Goal: Information Seeking & Learning: Learn about a topic

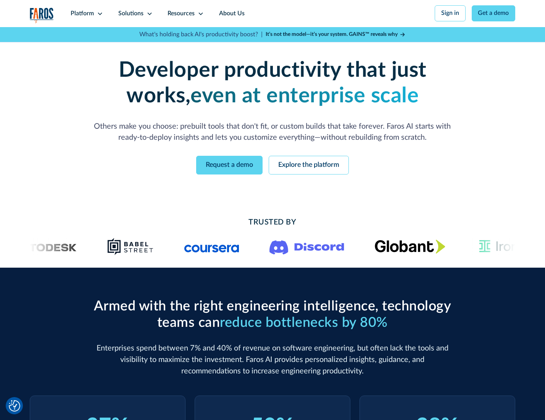
click at [99, 13] on icon at bounding box center [100, 14] width 6 height 6
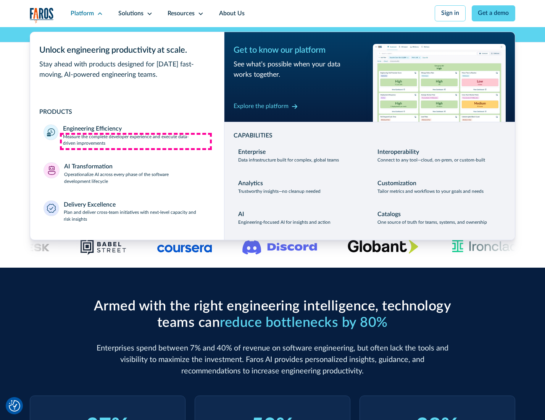
click at [136, 141] on p "Measure the complete developer experience and execute data-driven improvements" at bounding box center [136, 141] width 147 height 14
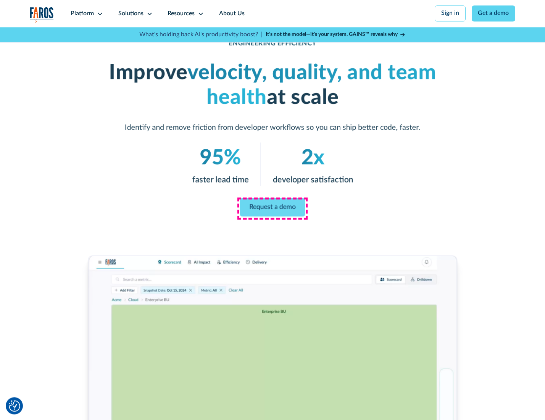
click at [272, 208] on link "Request a demo" at bounding box center [272, 207] width 65 height 18
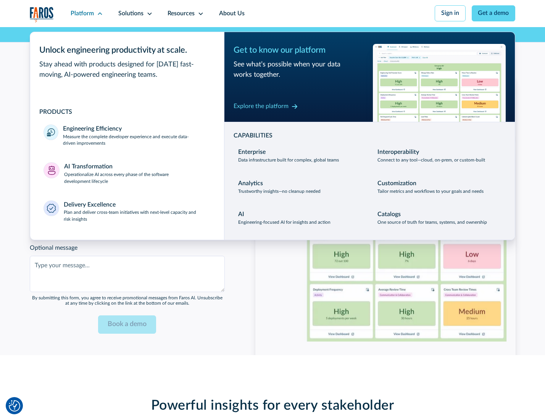
scroll to position [1661, 0]
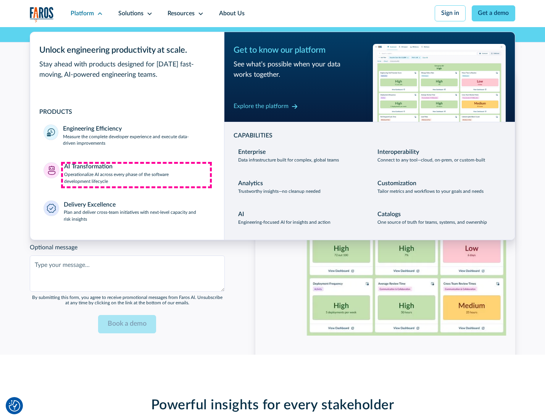
click at [136, 175] on p "Operationalize AI across every phase of the software development lifecycle" at bounding box center [137, 178] width 147 height 14
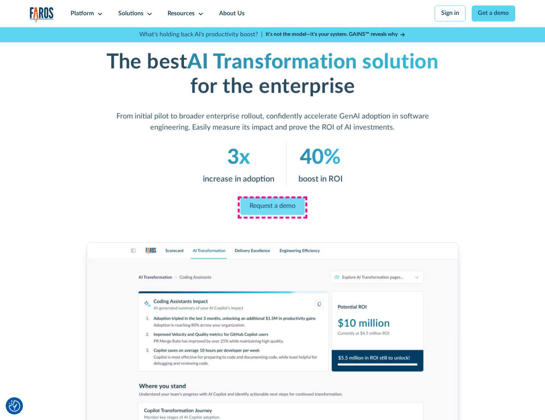
click at [272, 207] on link "Request a demo" at bounding box center [272, 206] width 64 height 18
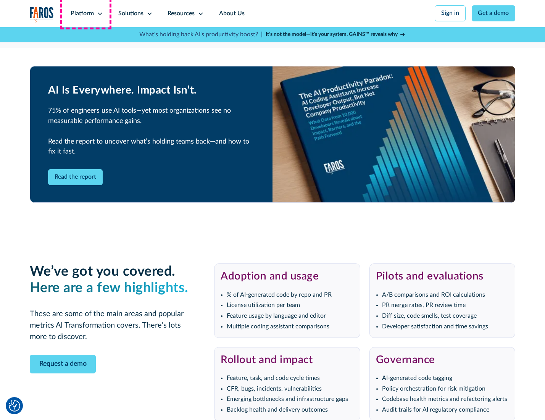
click at [85, 13] on div "Platform" at bounding box center [82, 13] width 23 height 9
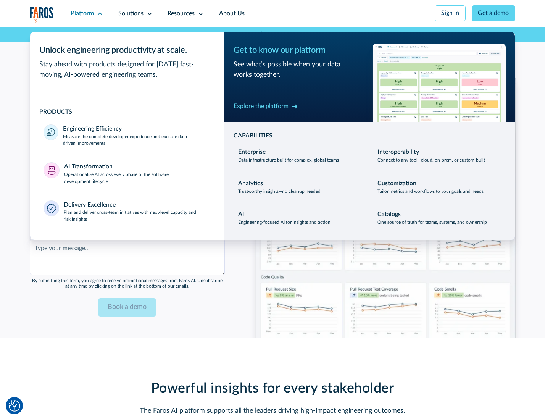
scroll to position [1845, 0]
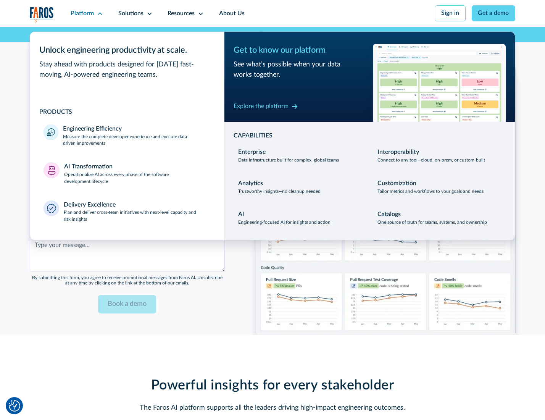
click at [261, 107] on div "Explore the platform" at bounding box center [261, 106] width 55 height 9
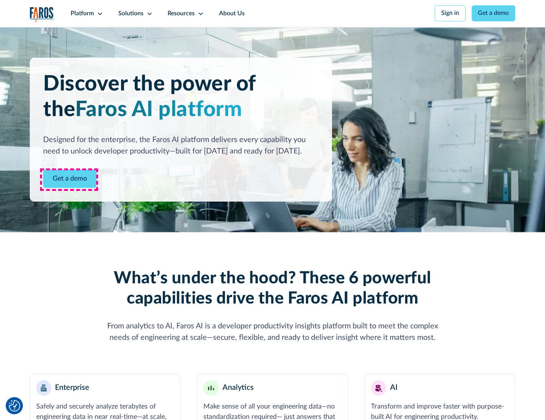
click at [69, 179] on link "Get a demo" at bounding box center [69, 178] width 53 height 19
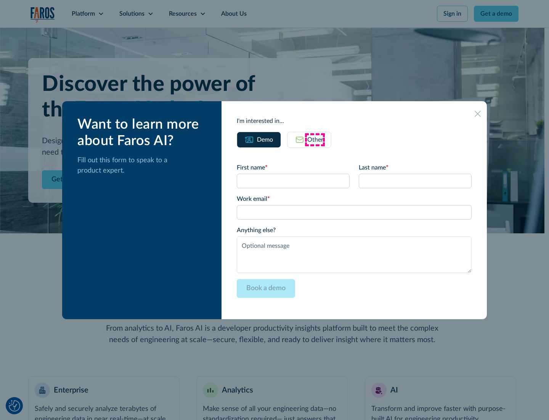
click at [315, 139] on div "Other" at bounding box center [316, 139] width 16 height 9
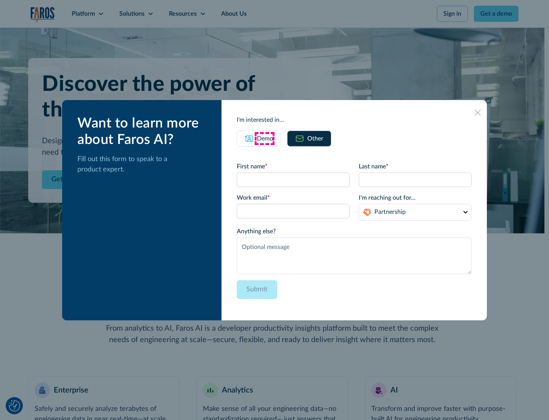
click at [264, 138] on div "Demo" at bounding box center [265, 138] width 16 height 9
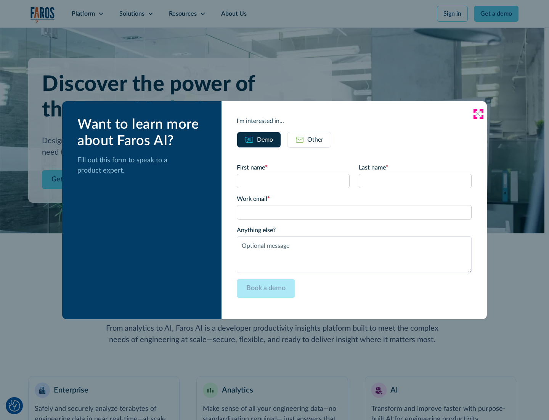
click at [478, 113] on icon at bounding box center [478, 114] width 6 height 6
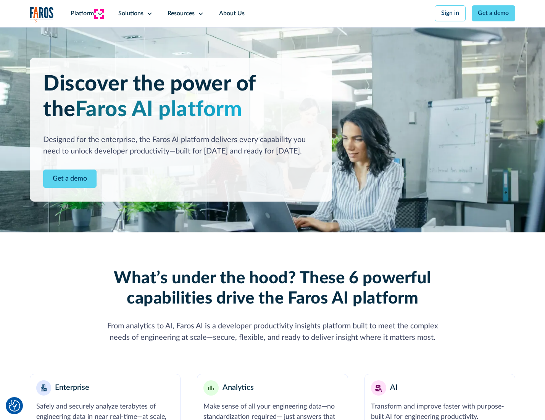
click at [99, 13] on icon at bounding box center [100, 14] width 6 height 6
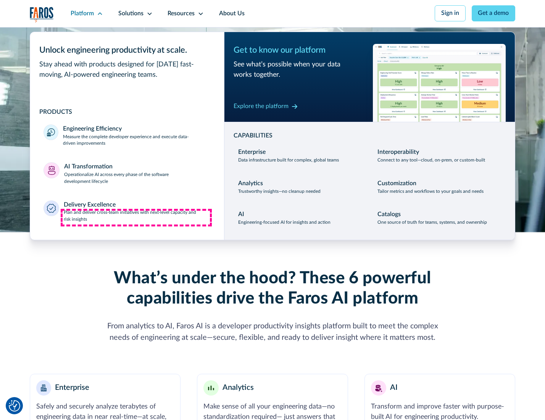
click at [136, 217] on p "Plan and deliver cross-team initiatives with next-level capacity and risk insig…" at bounding box center [137, 216] width 147 height 14
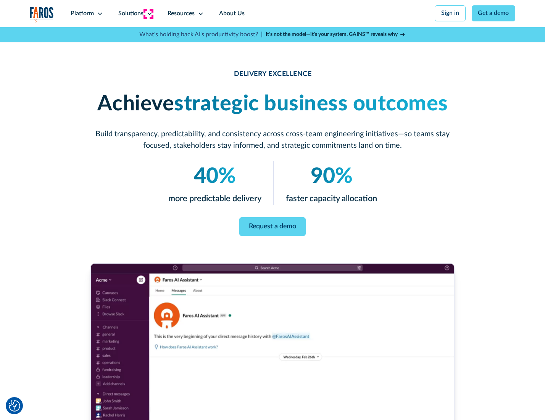
click at [148, 13] on icon at bounding box center [150, 14] width 6 height 6
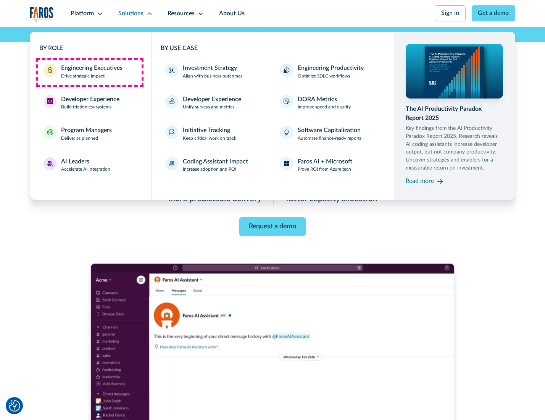
click at [89, 72] on div "Engineering Executives" at bounding box center [91, 68] width 61 height 9
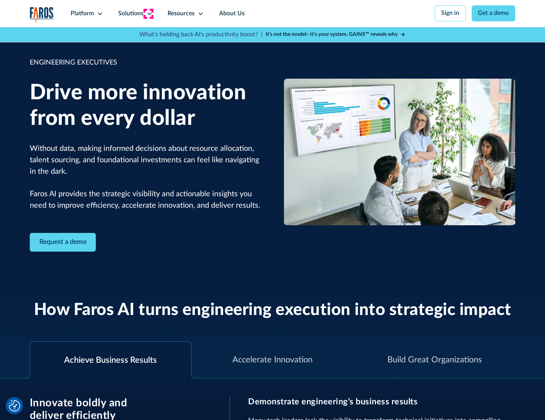
click at [148, 13] on icon at bounding box center [150, 14] width 6 height 6
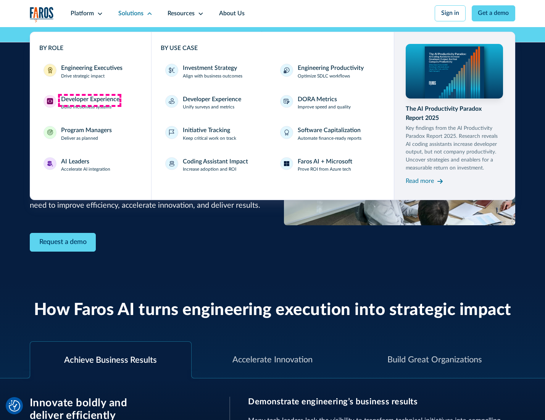
click at [89, 100] on div "Developer Experience" at bounding box center [90, 99] width 58 height 9
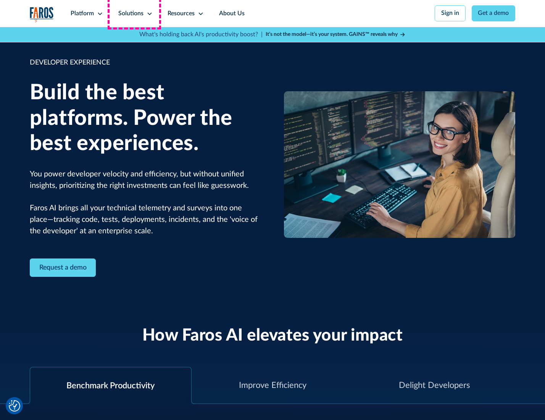
click at [134, 13] on div "Solutions" at bounding box center [130, 13] width 25 height 9
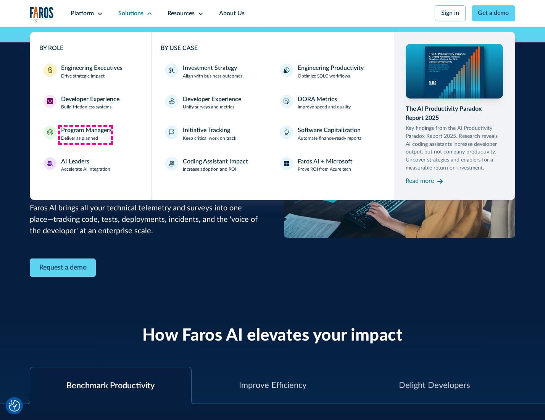
click at [85, 135] on div "Program Managers" at bounding box center [86, 130] width 51 height 9
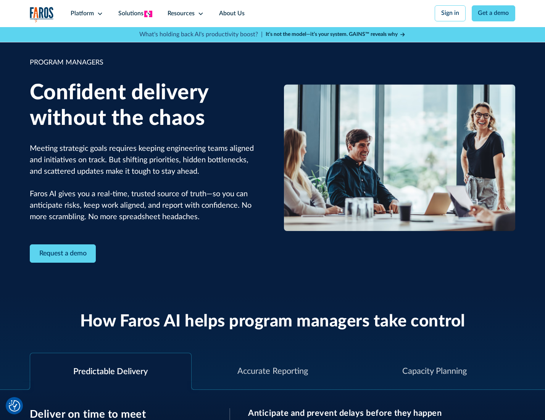
click at [148, 14] on icon at bounding box center [150, 14] width 6 height 6
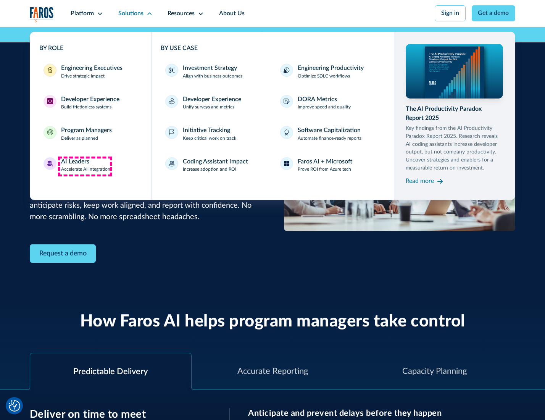
click at [85, 166] on div "AI Leaders" at bounding box center [75, 161] width 28 height 9
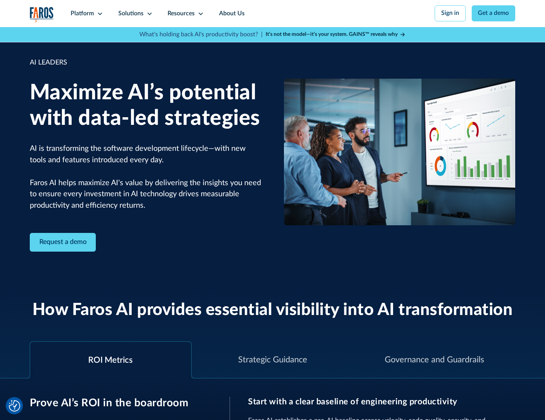
click at [148, 13] on icon at bounding box center [150, 14] width 6 height 6
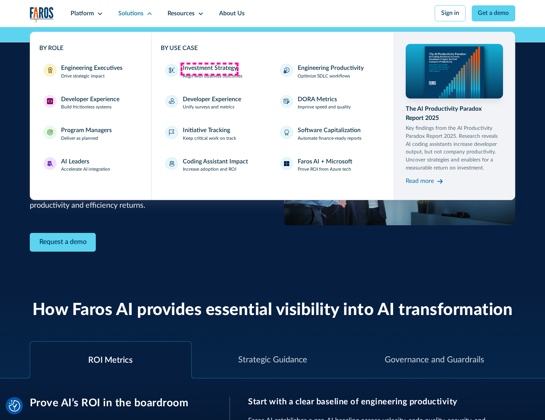
click at [209, 69] on div "Investment Strategy" at bounding box center [210, 68] width 54 height 9
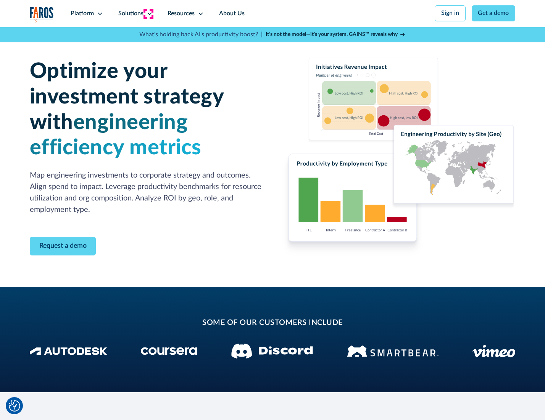
click at [148, 13] on icon at bounding box center [150, 14] width 6 height 6
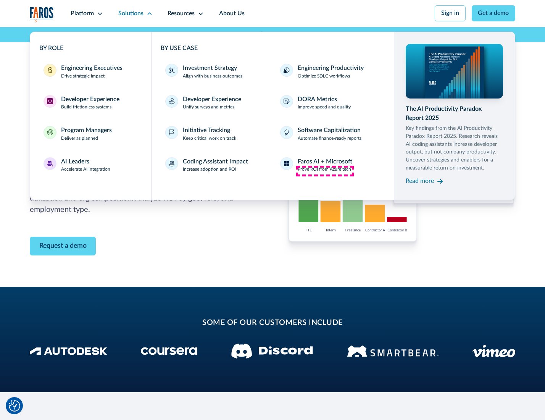
click at [325, 171] on p "Prove ROI from Azure tech" at bounding box center [324, 169] width 53 height 7
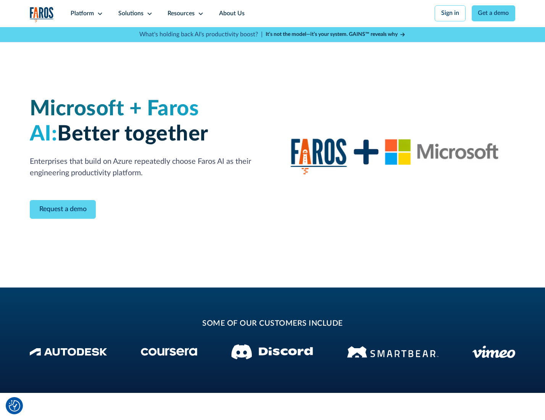
click at [148, 13] on icon at bounding box center [150, 14] width 6 height 6
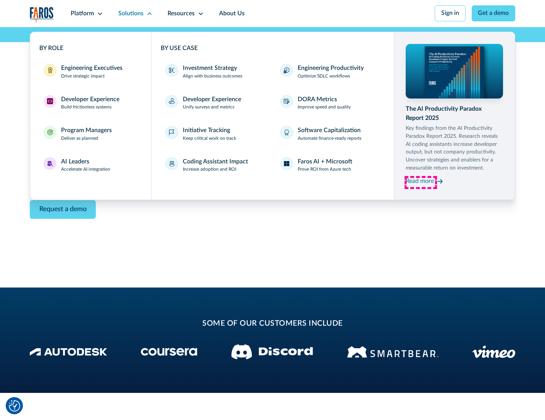
click at [420, 182] on div "Read more" at bounding box center [420, 181] width 28 height 9
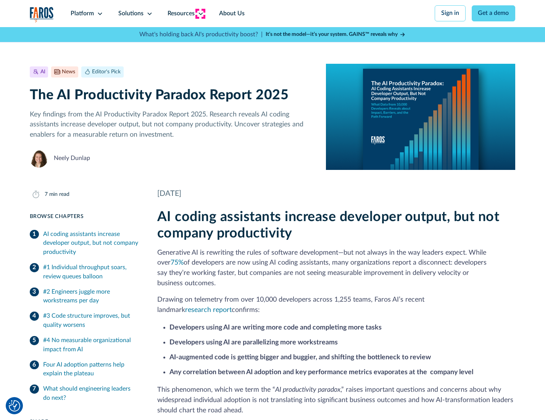
click at [200, 13] on icon at bounding box center [201, 14] width 6 height 6
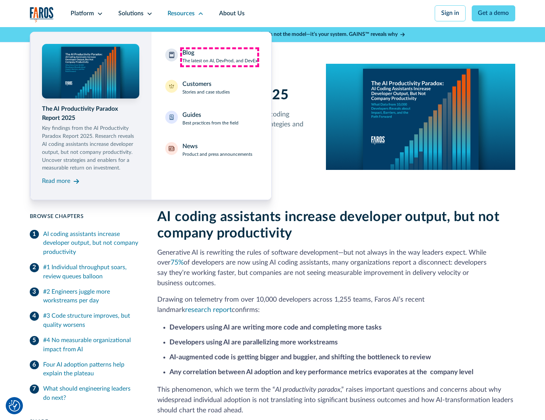
click at [219, 57] on div "Blog The latest on AI, DevProd, and DevEx" at bounding box center [219, 56] width 75 height 16
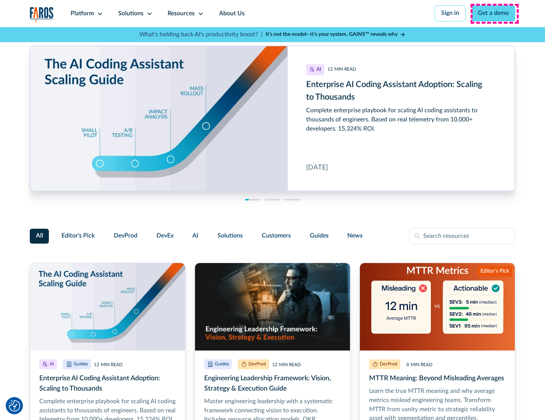
click at [494, 13] on link "Get a demo" at bounding box center [494, 13] width 44 height 16
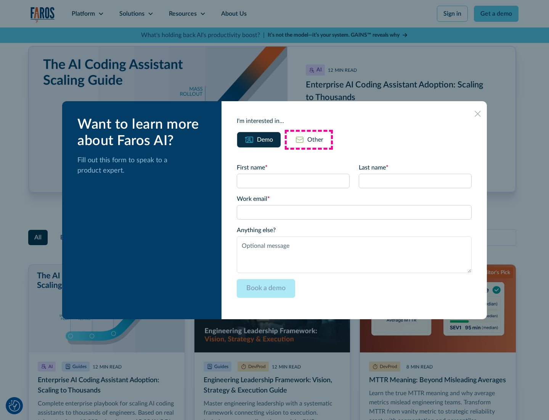
click at [309, 139] on div "Other" at bounding box center [316, 139] width 16 height 9
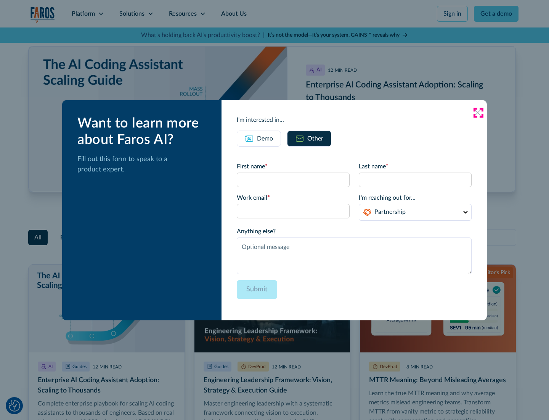
click at [478, 112] on icon at bounding box center [478, 113] width 6 height 6
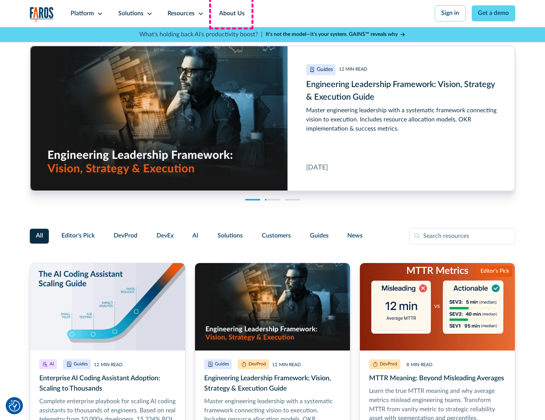
click at [231, 13] on link "About Us" at bounding box center [231, 13] width 41 height 27
